Goal: Transaction & Acquisition: Purchase product/service

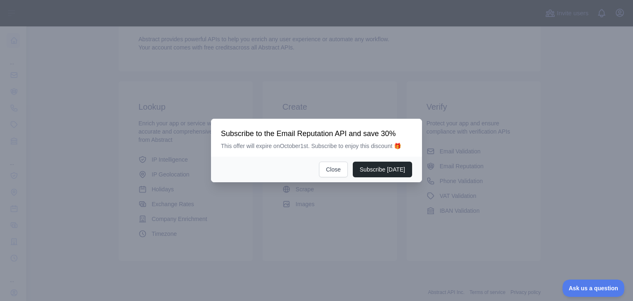
scroll to position [89, 0]
click at [336, 165] on button "Close" at bounding box center [333, 169] width 29 height 16
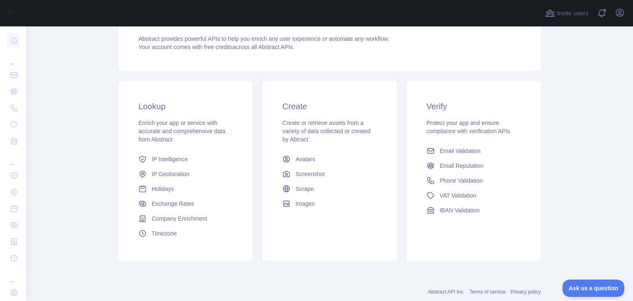
scroll to position [110, 0]
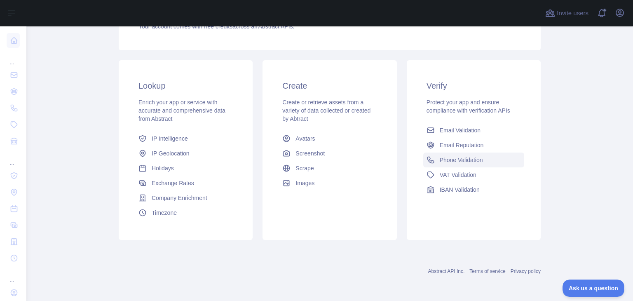
click at [447, 158] on span "Phone Validation" at bounding box center [461, 160] width 43 height 8
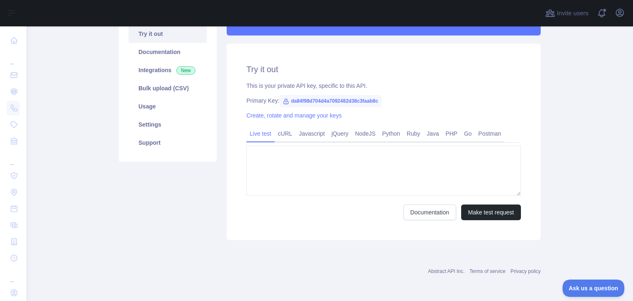
type textarea "**********"
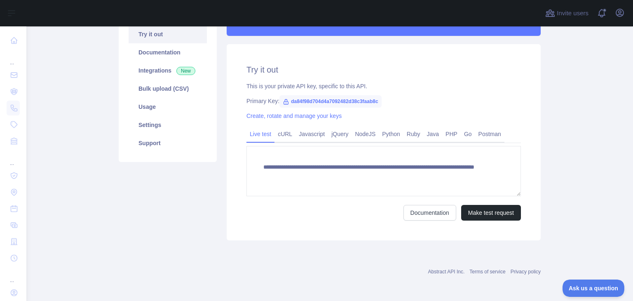
scroll to position [100, 0]
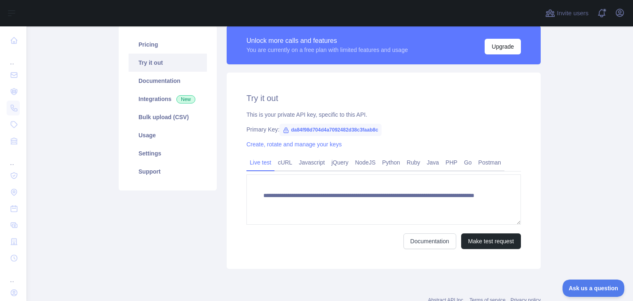
click at [350, 129] on span "da84f98d704d4a7092482d38c3faab8c" at bounding box center [330, 130] width 102 height 12
copy span "da84f98d704d4a7092482d38c3faab8c"
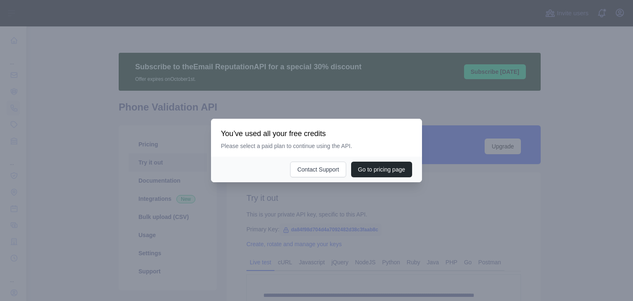
click at [361, 167] on button "Go to pricing page" at bounding box center [381, 169] width 61 height 16
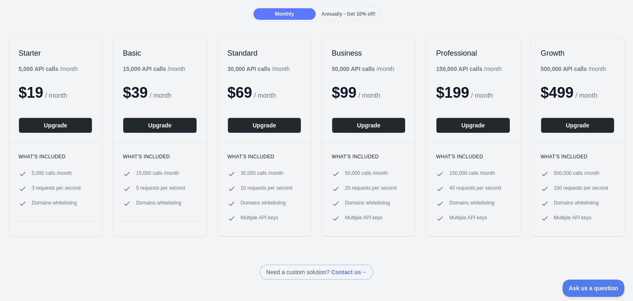
scroll to position [86, 0]
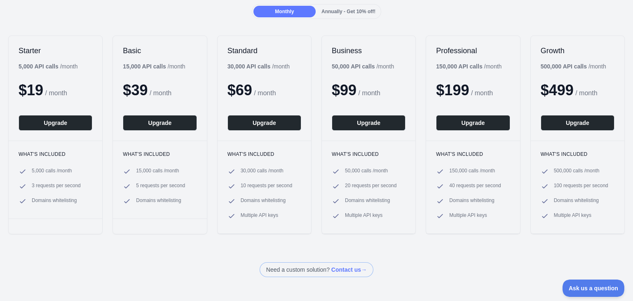
click at [394, 236] on div "Starter 5,000 API calls / month $ 19 / month Upgrade What's included 5,000 call…" at bounding box center [316, 134] width 633 height 215
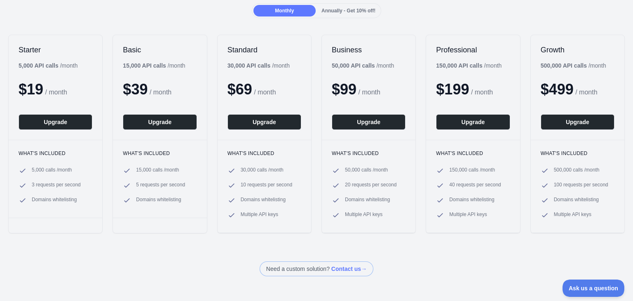
click at [321, 12] on span "Annually - Get 10% off!" at bounding box center [348, 11] width 54 height 6
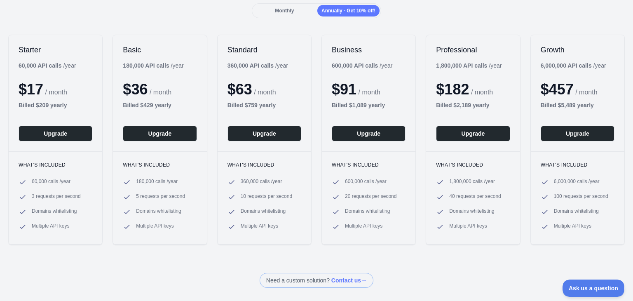
click at [292, 11] on div "Monthly" at bounding box center [284, 11] width 62 height 12
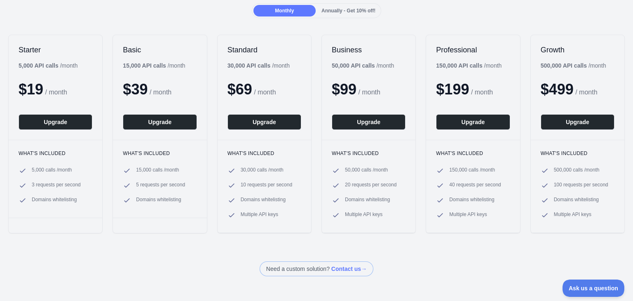
scroll to position [0, 0]
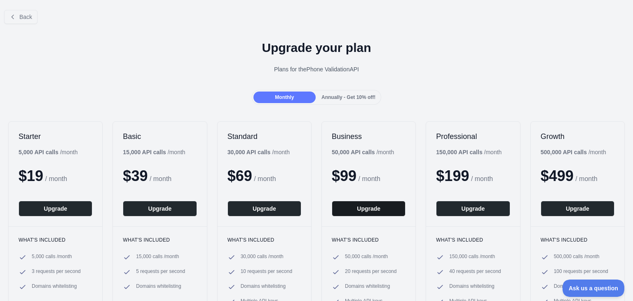
click at [359, 209] on button "Upgrade" at bounding box center [369, 209] width 74 height 16
